Goal: Find specific page/section: Find specific page/section

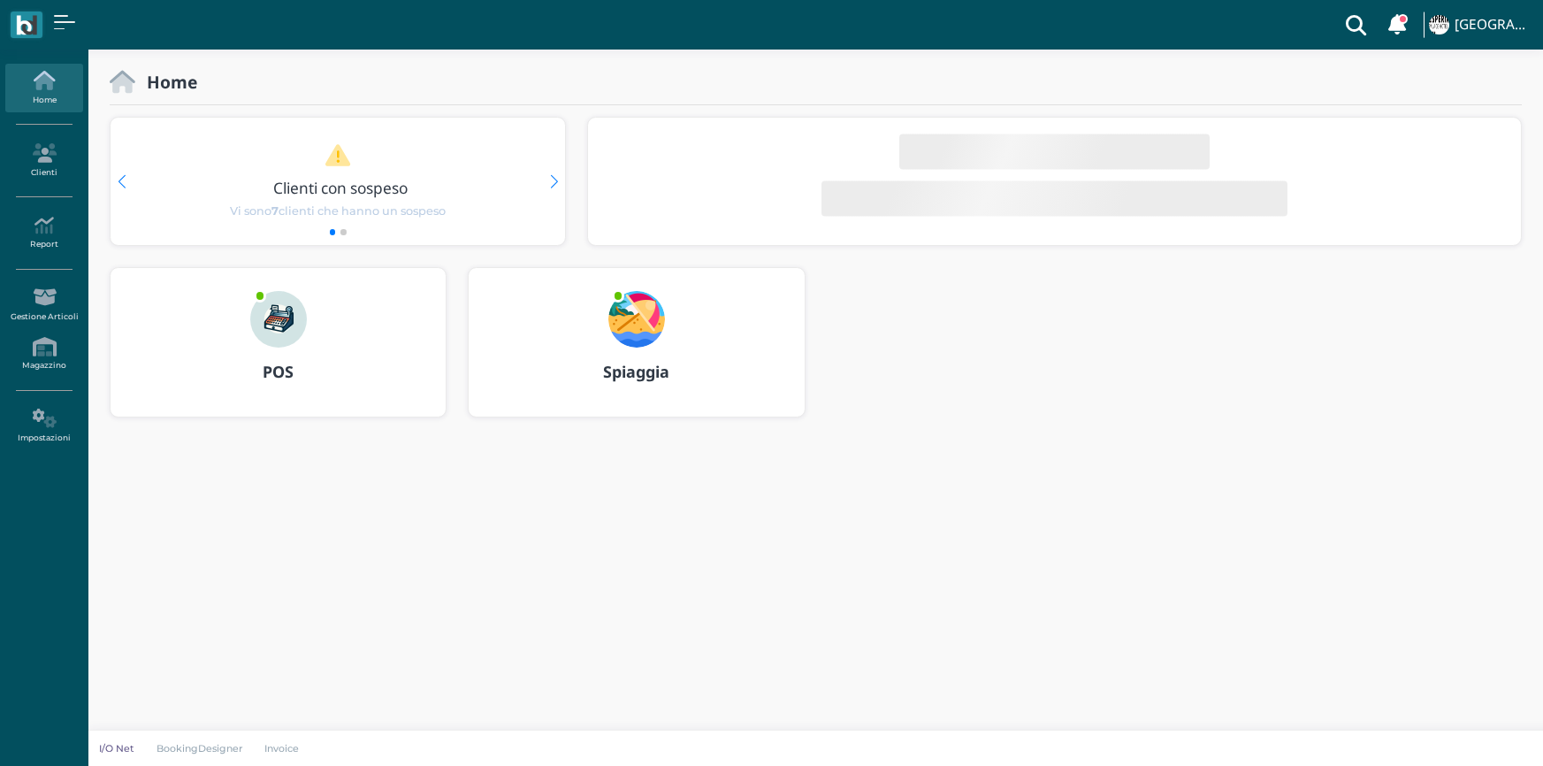
click at [291, 318] on img at bounding box center [278, 319] width 57 height 57
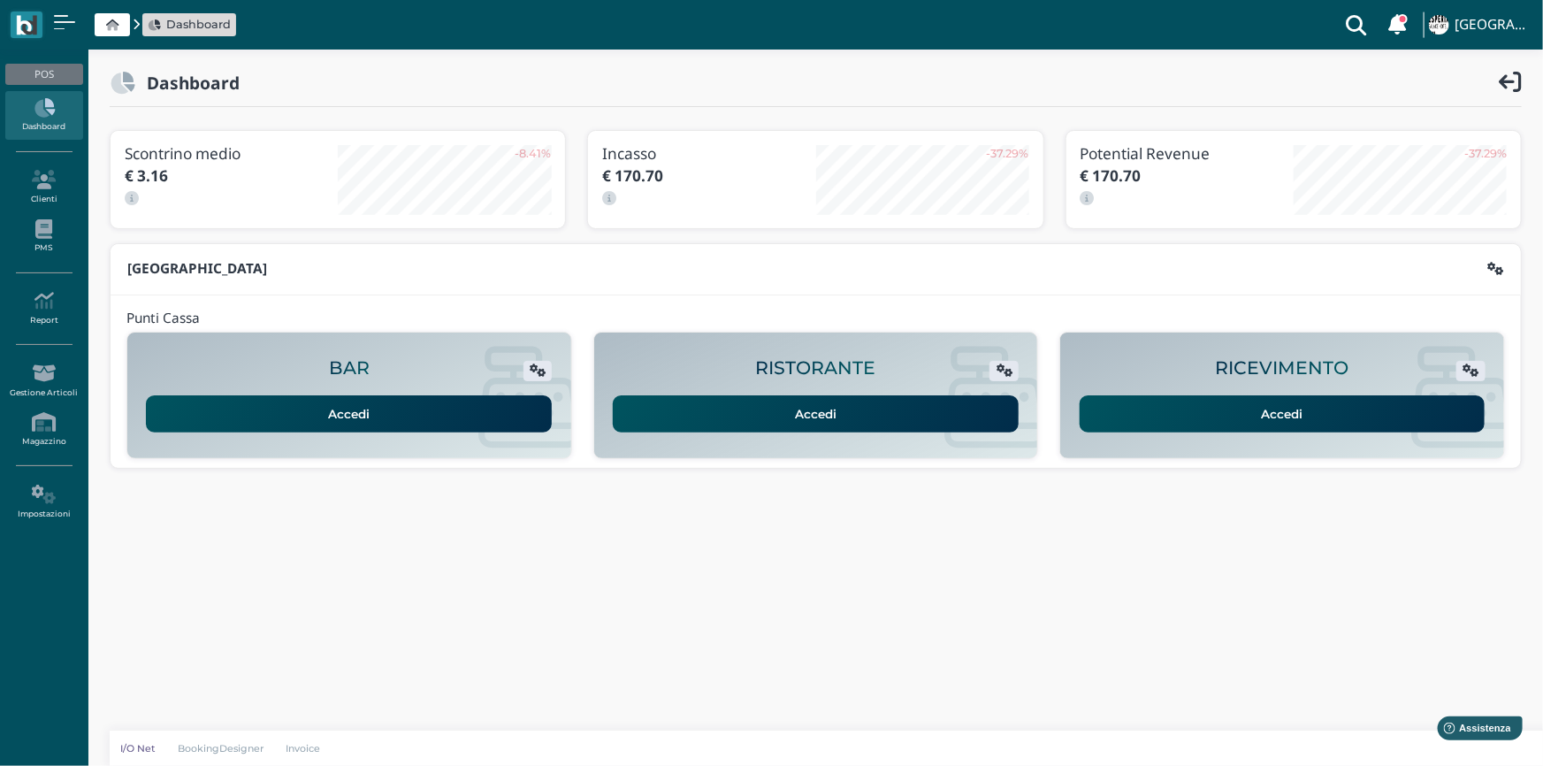
click at [1163, 408] on link "Accedi" at bounding box center [1283, 413] width 406 height 37
